Goal: Navigation & Orientation: Find specific page/section

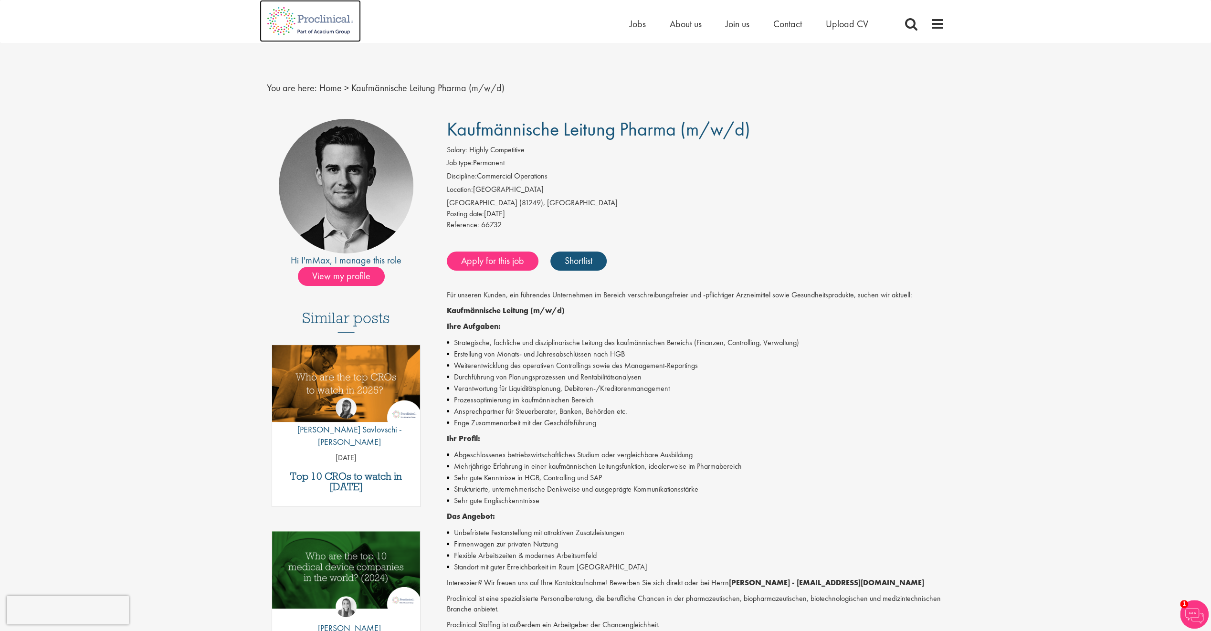
click at [318, 22] on img at bounding box center [310, 21] width 101 height 42
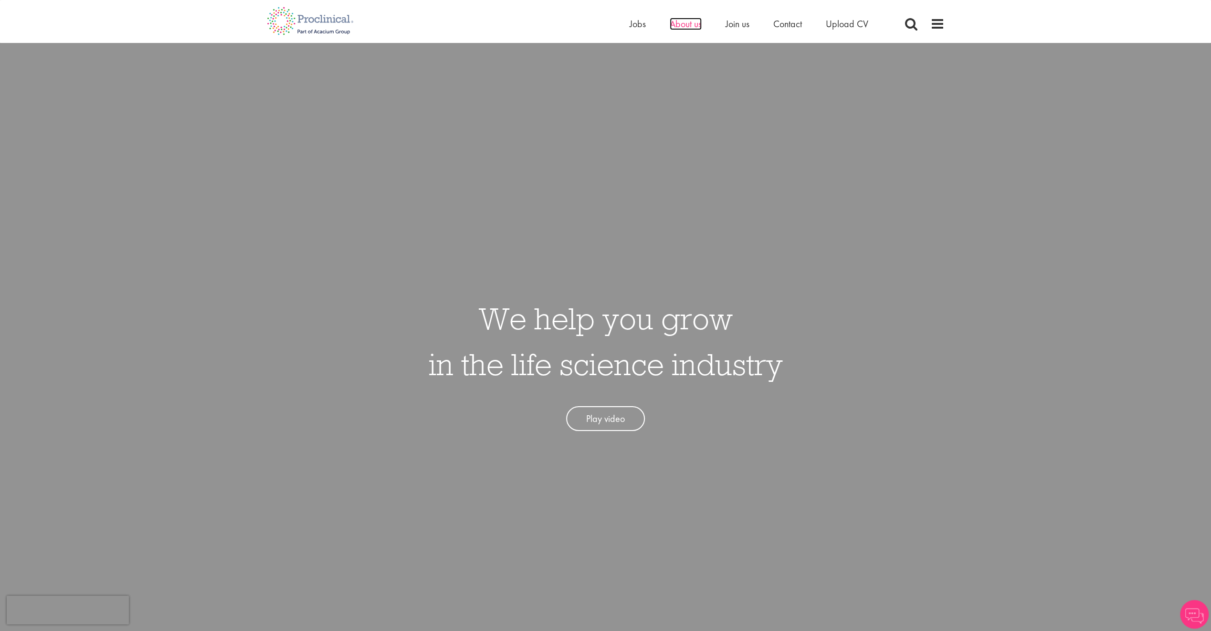
click at [683, 28] on span "About us" at bounding box center [686, 24] width 32 height 12
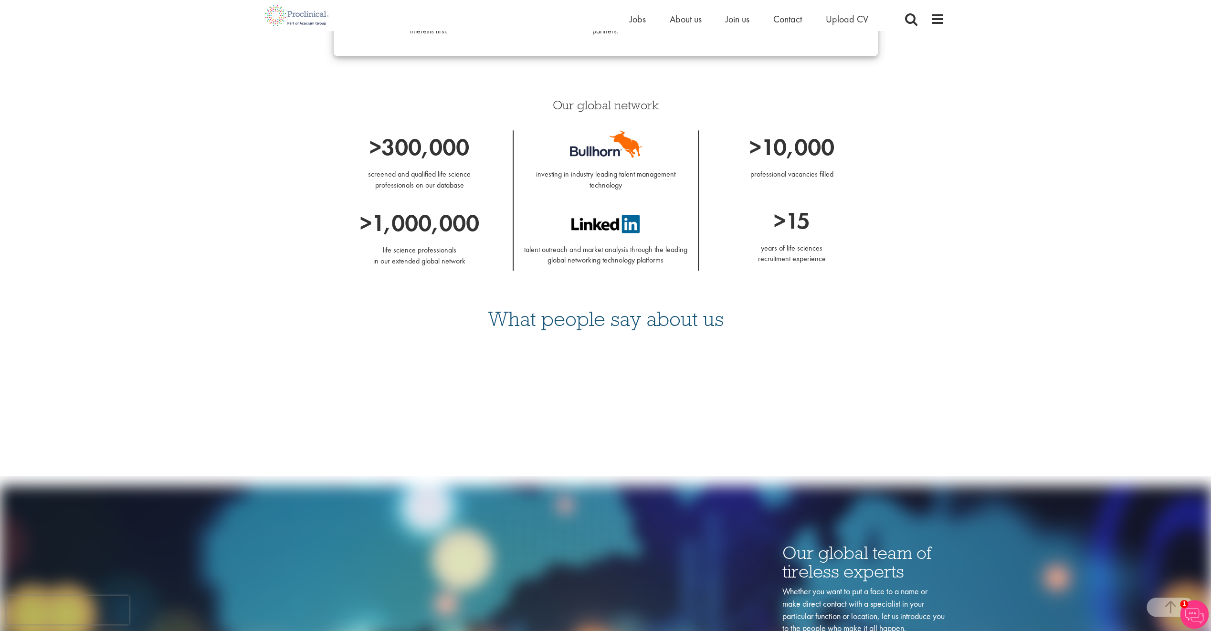
scroll to position [1034, 0]
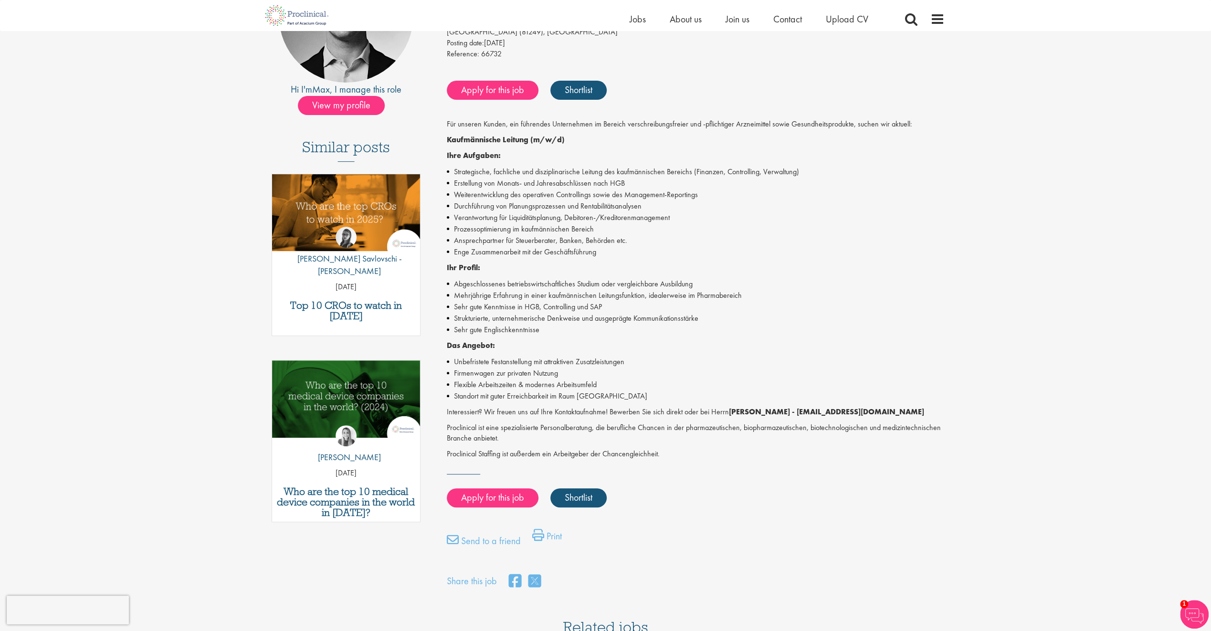
scroll to position [79, 0]
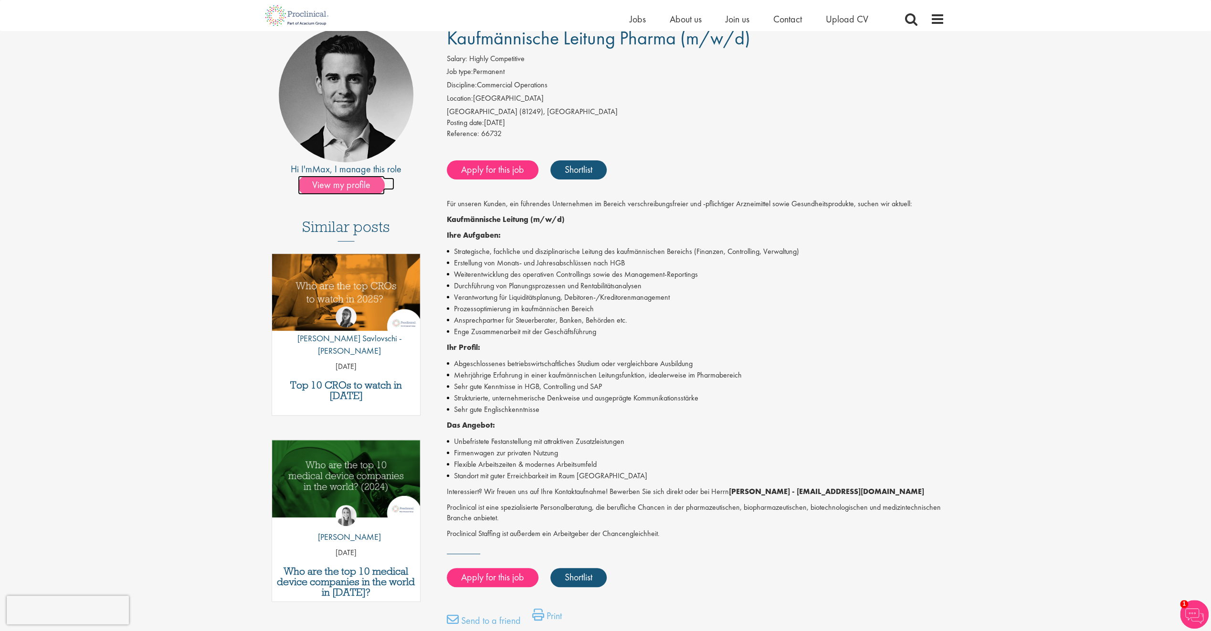
click at [348, 183] on span "View my profile" at bounding box center [341, 185] width 87 height 19
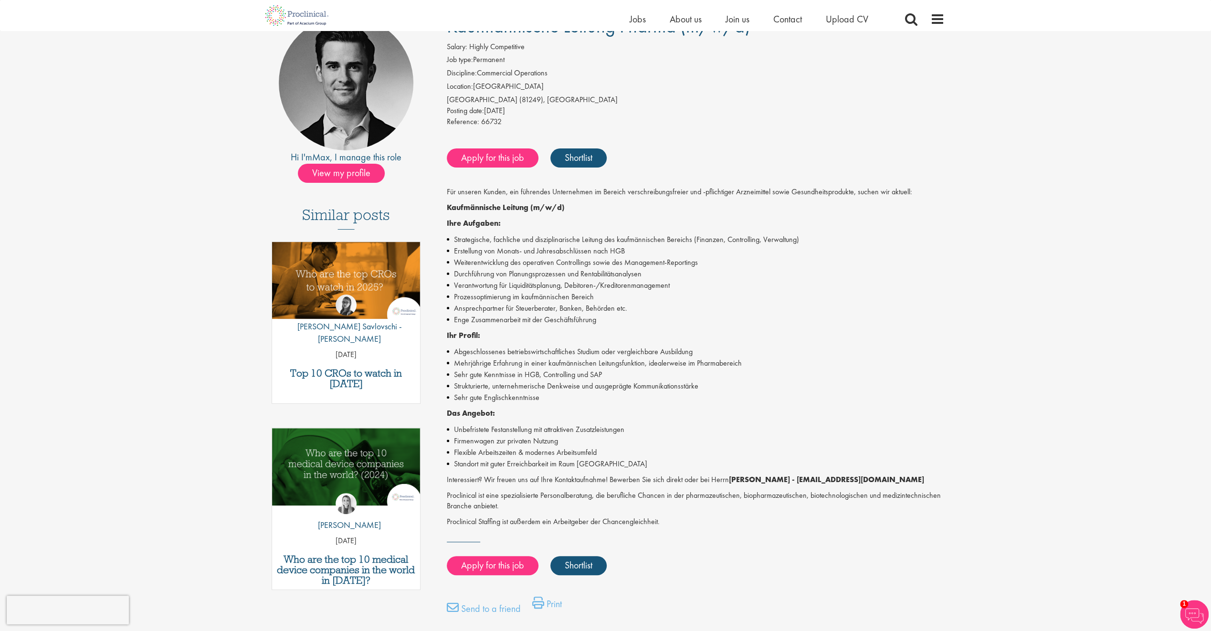
scroll to position [79, 0]
